Goal: Task Accomplishment & Management: Manage account settings

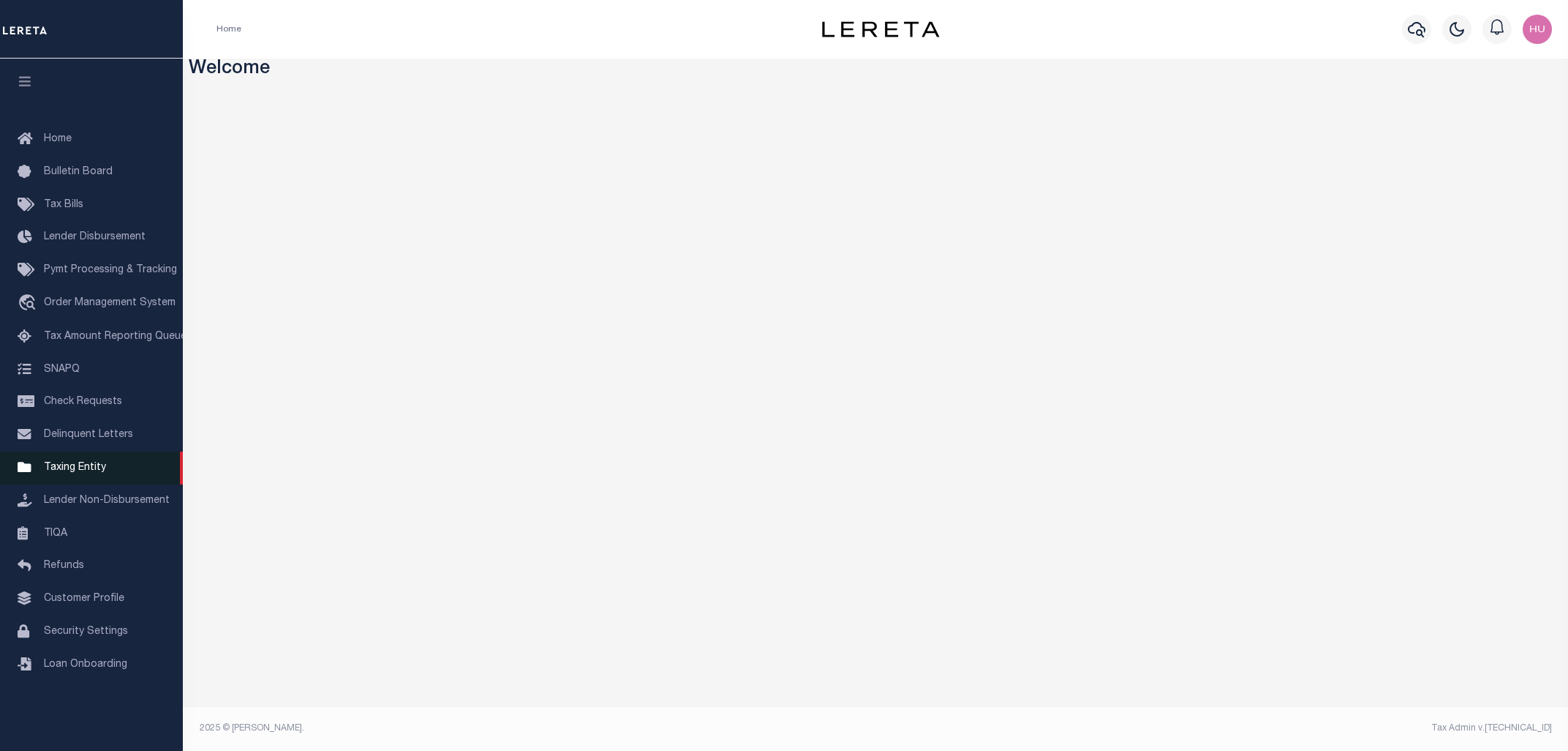
click at [69, 473] on span "Taxing Entity" at bounding box center [75, 467] width 63 height 10
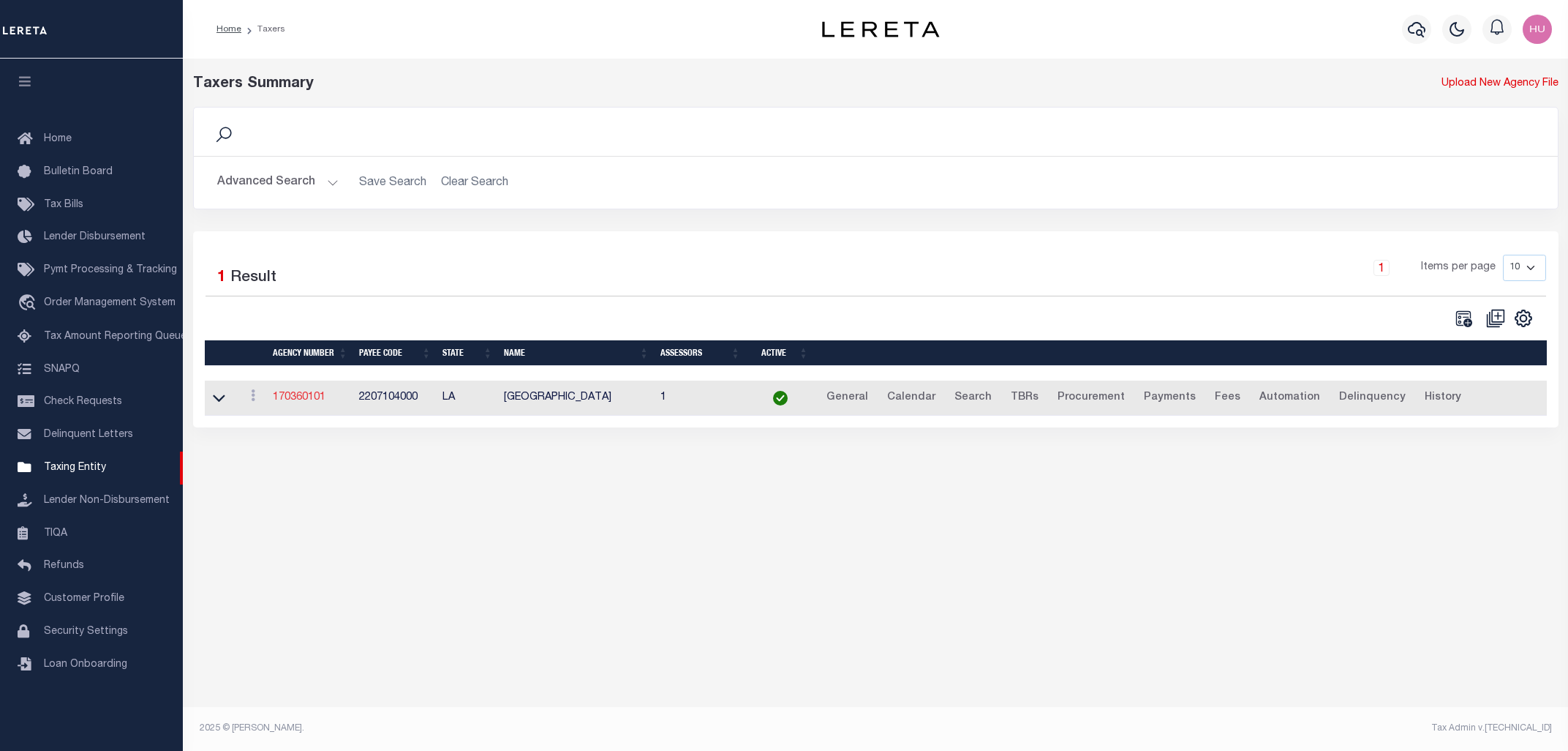
click at [313, 400] on link "170360101" at bounding box center [300, 397] width 53 height 10
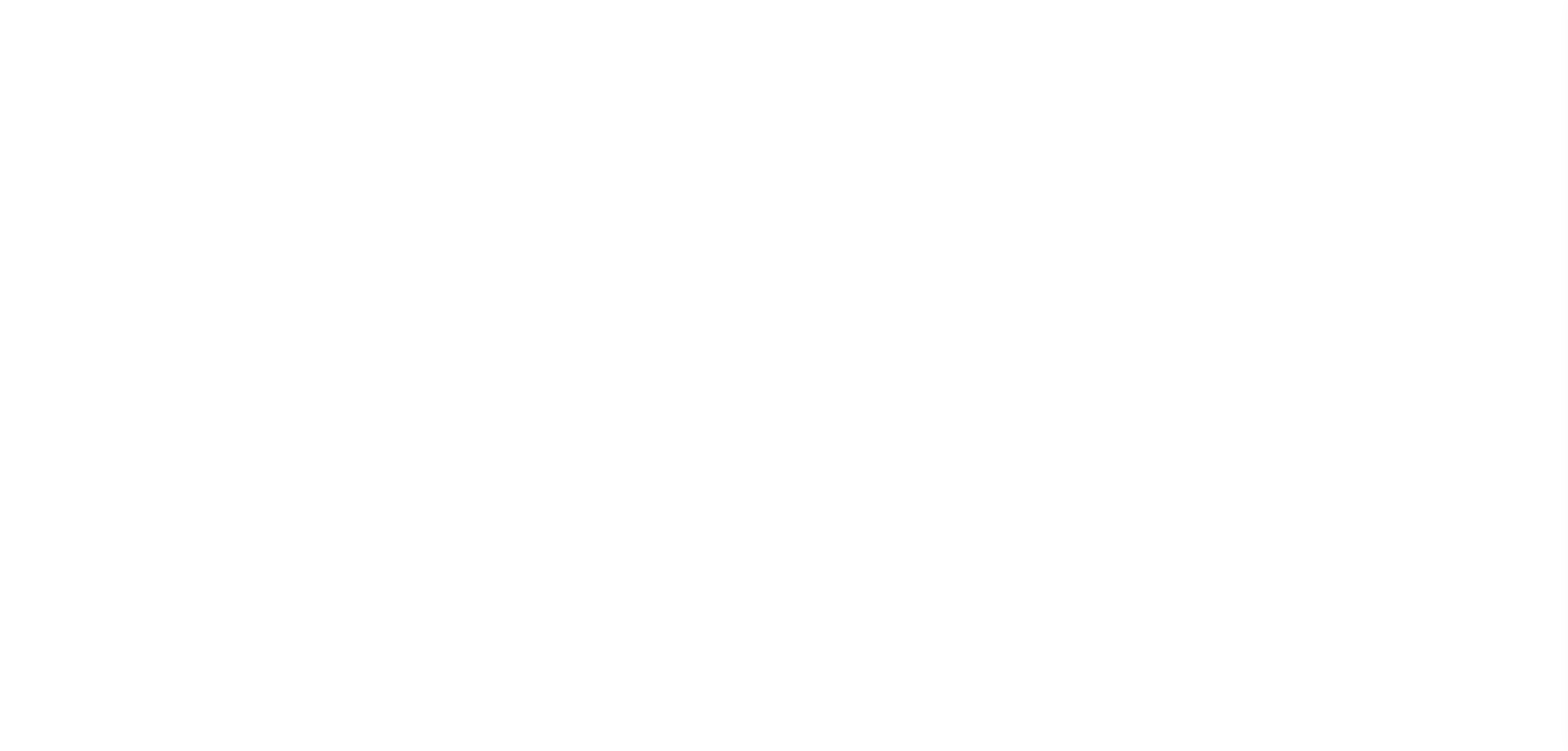
select select
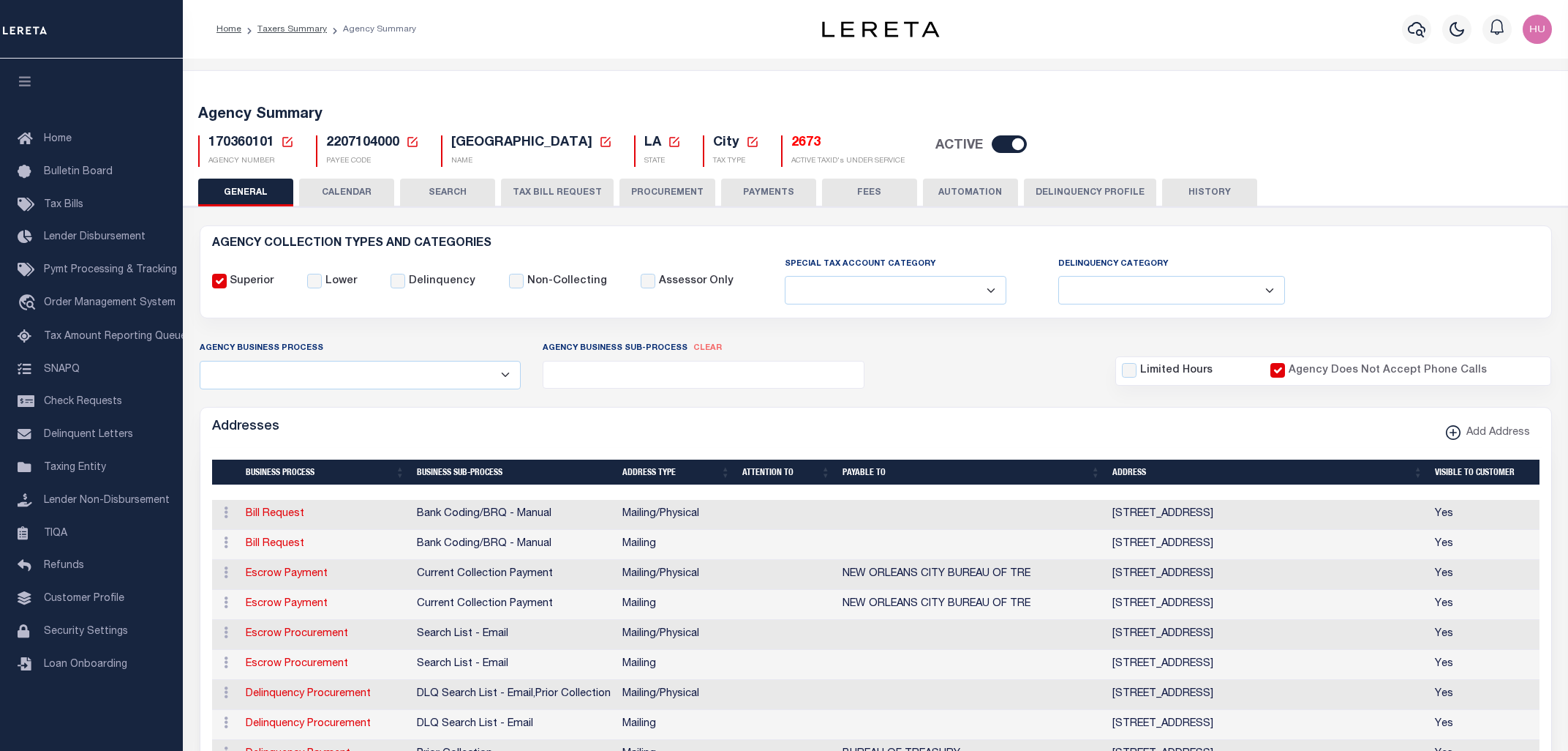
click at [357, 197] on button "CALENDAR" at bounding box center [346, 192] width 95 height 27
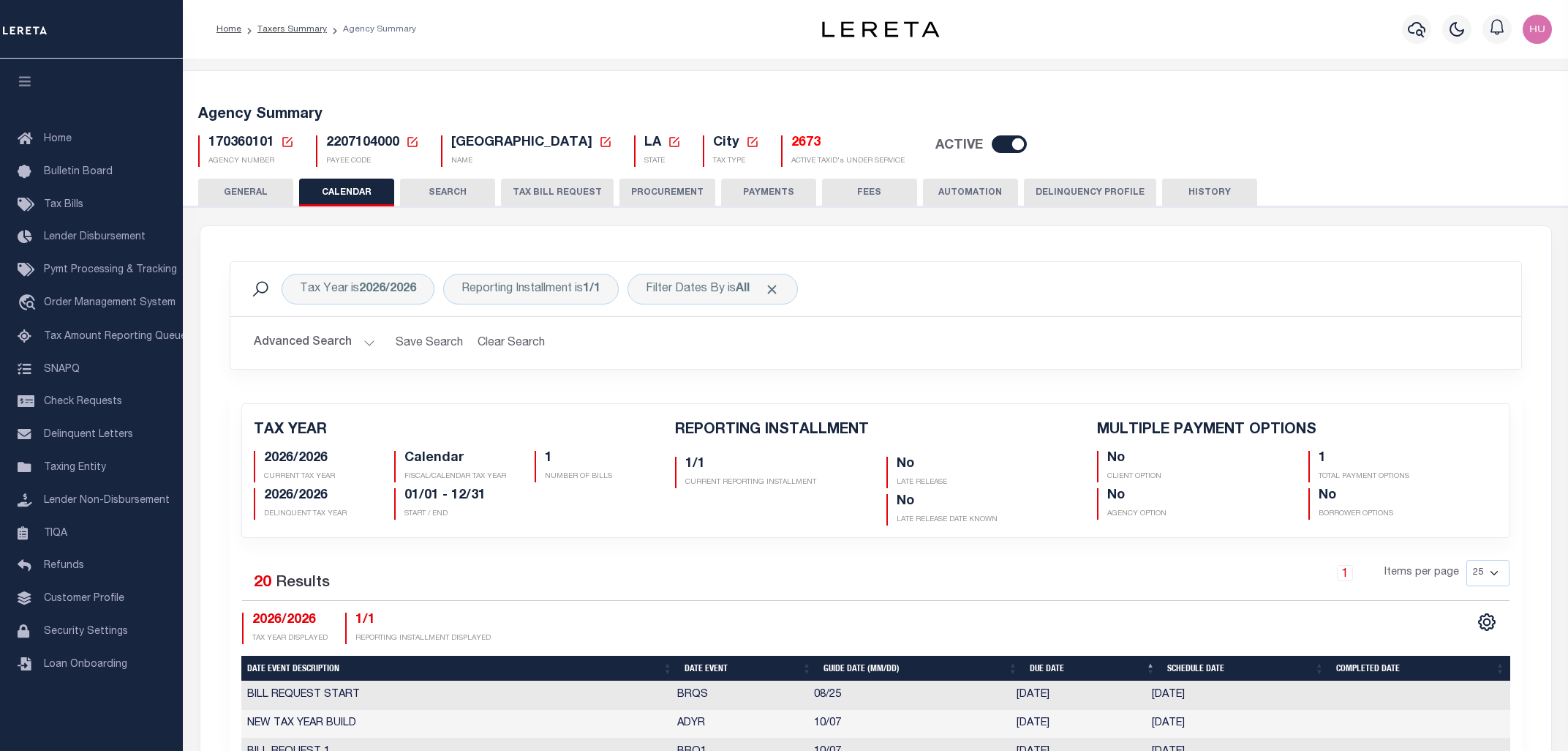
checkbox input "false"
type input "1"
